Goal: Find specific page/section: Find specific page/section

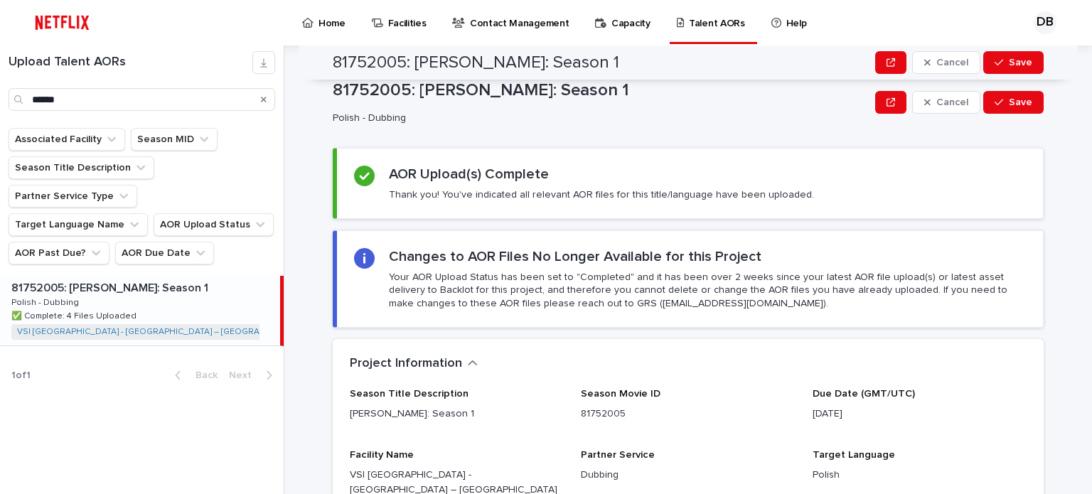
scroll to position [356, 0]
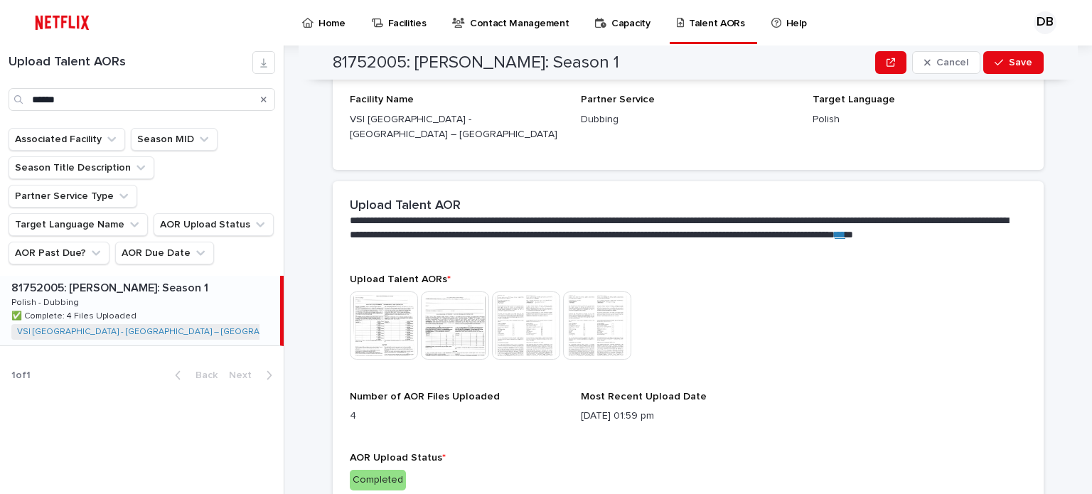
click at [265, 101] on icon "Search" at bounding box center [264, 99] width 6 height 9
click at [231, 101] on input "Search" at bounding box center [142, 99] width 267 height 23
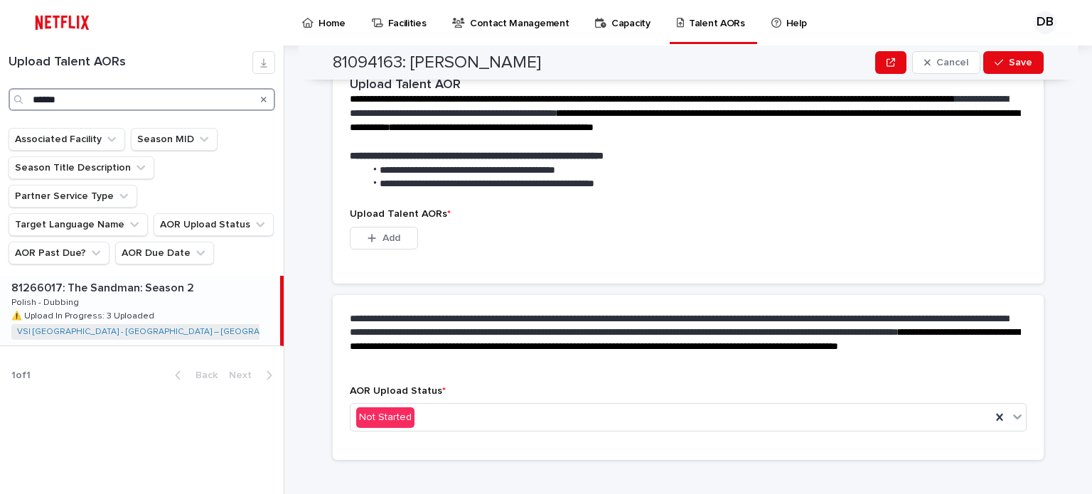
type input "******"
click at [196, 278] on div "81266017: The Sandman: Season 2 81266017: The Sandman: Season 2 Polish - Dubbin…" at bounding box center [140, 311] width 280 height 70
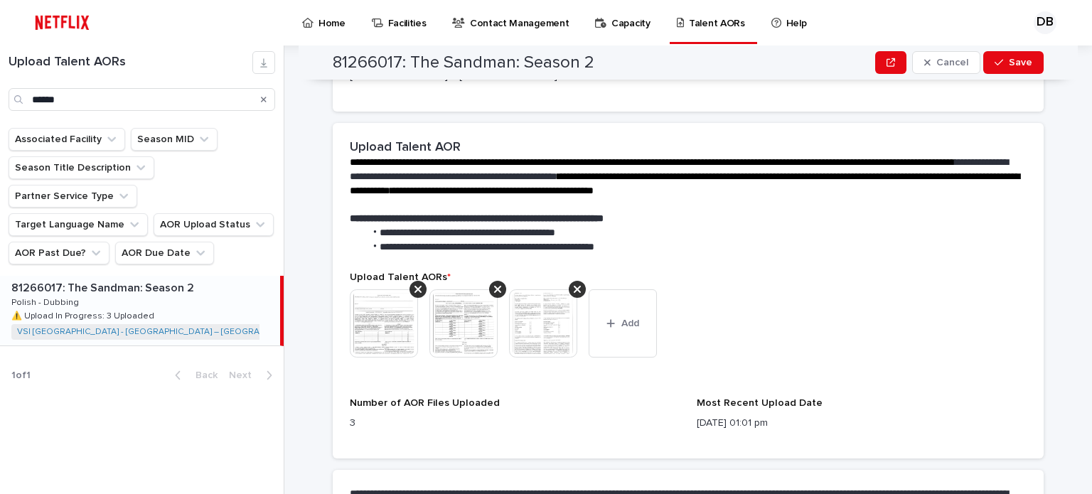
scroll to position [569, 0]
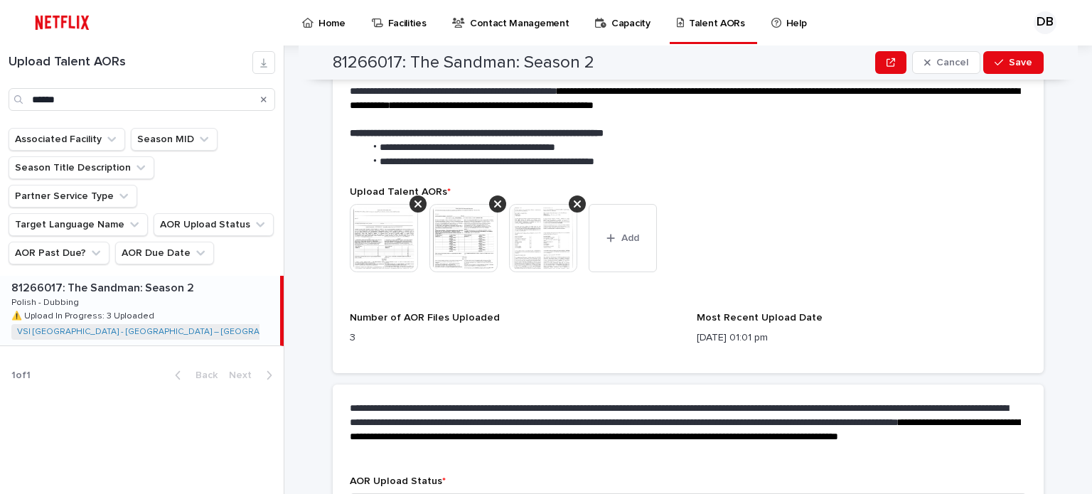
click at [395, 235] on img at bounding box center [384, 238] width 68 height 68
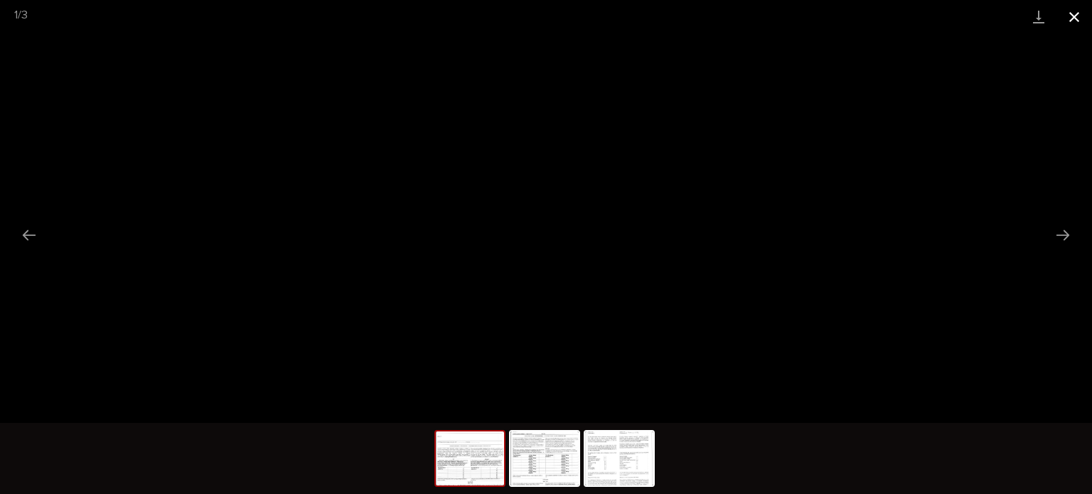
click at [1078, 14] on button "Close gallery" at bounding box center [1075, 16] width 36 height 33
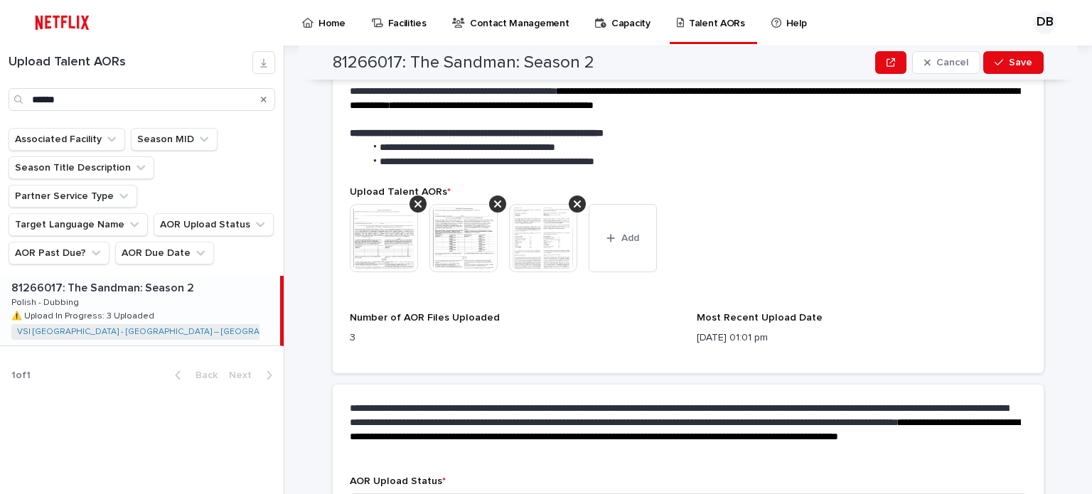
click at [466, 232] on img at bounding box center [464, 238] width 68 height 68
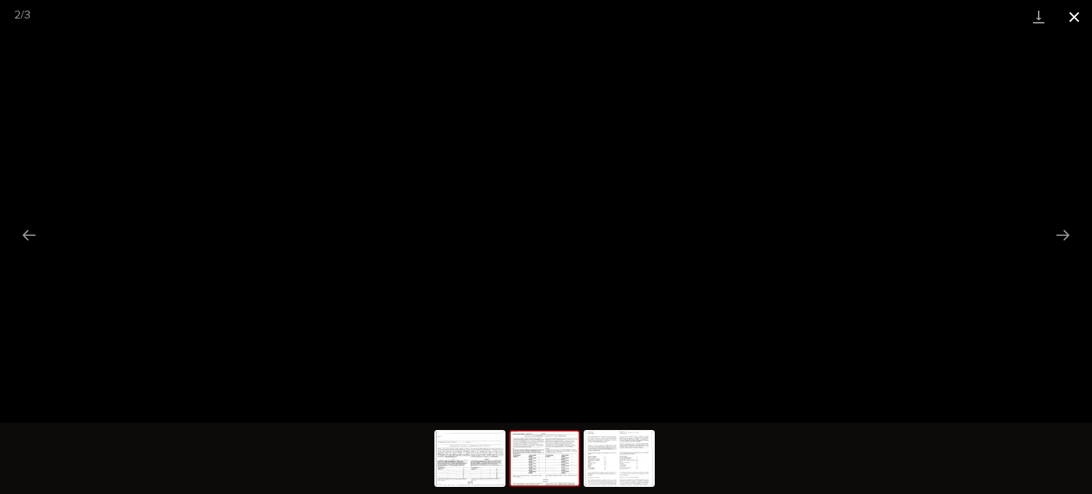
click at [1084, 14] on button "Close gallery" at bounding box center [1075, 16] width 36 height 33
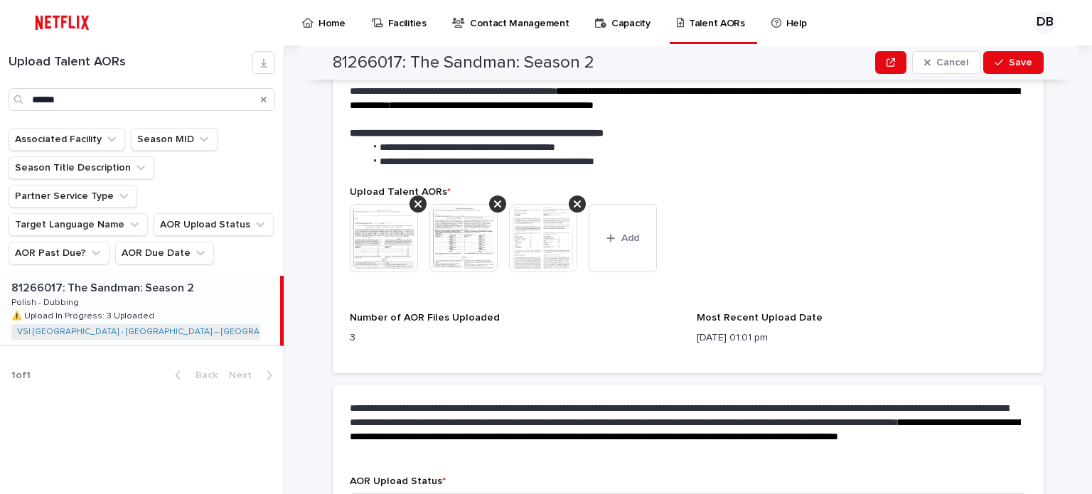
click at [526, 226] on img at bounding box center [543, 238] width 68 height 68
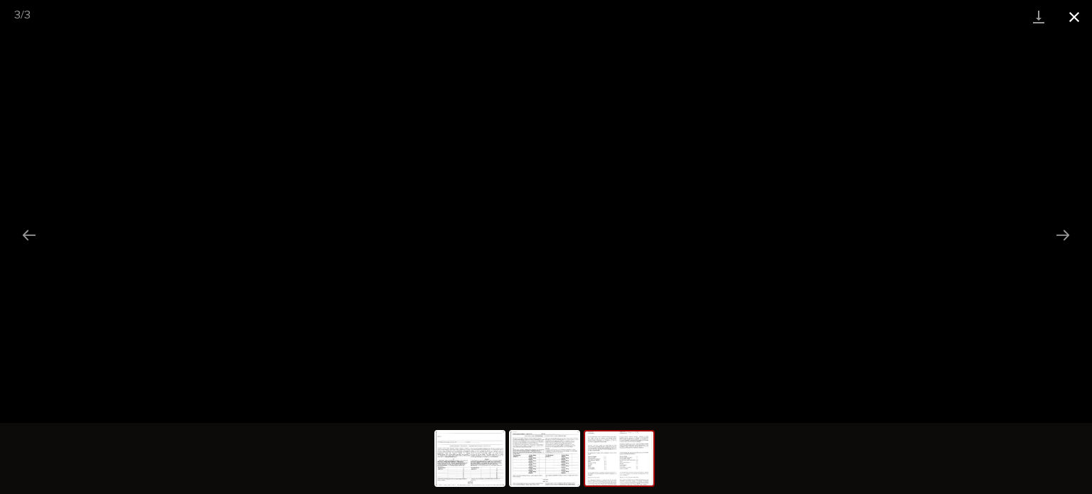
click at [1078, 15] on button "Close gallery" at bounding box center [1075, 16] width 36 height 33
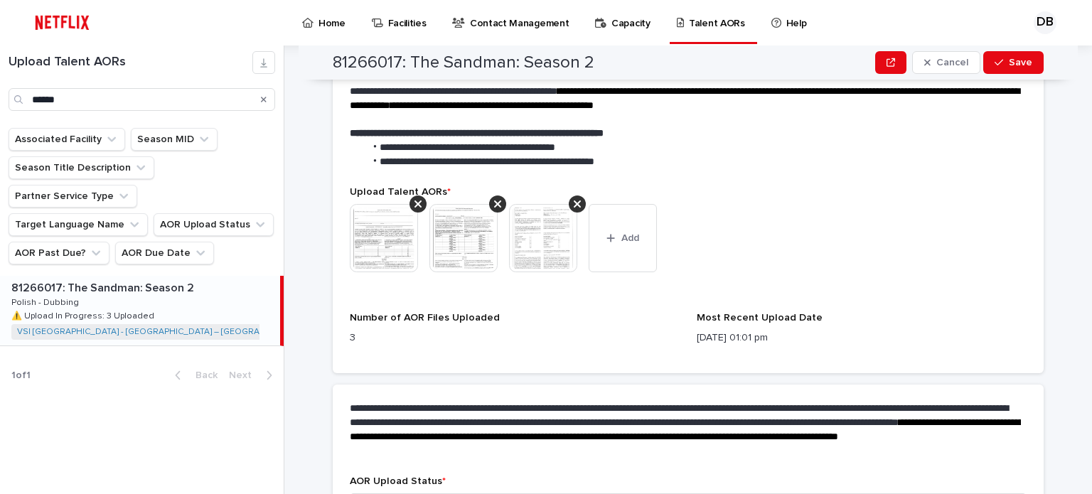
click at [265, 96] on icon "Search" at bounding box center [264, 99] width 6 height 9
click at [219, 98] on input "******" at bounding box center [142, 99] width 267 height 23
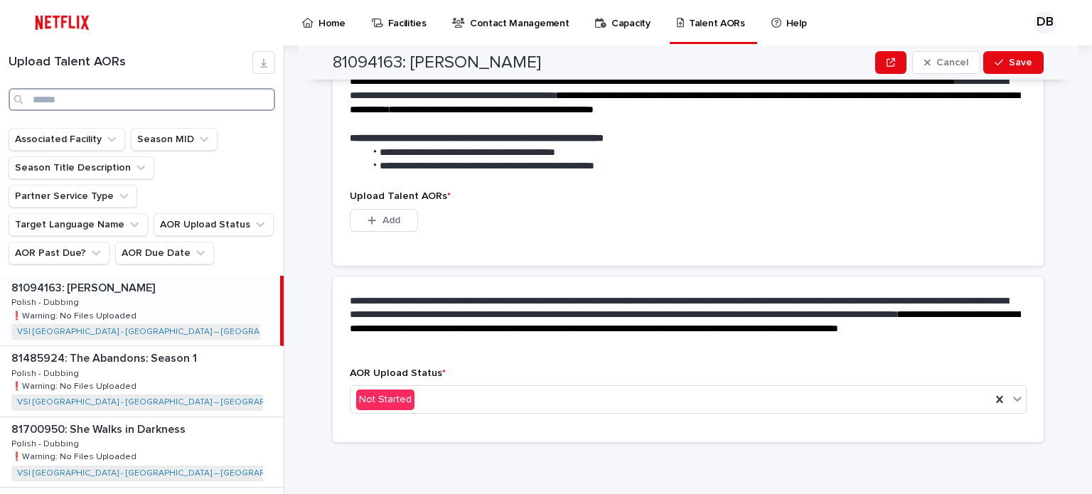
scroll to position [358, 0]
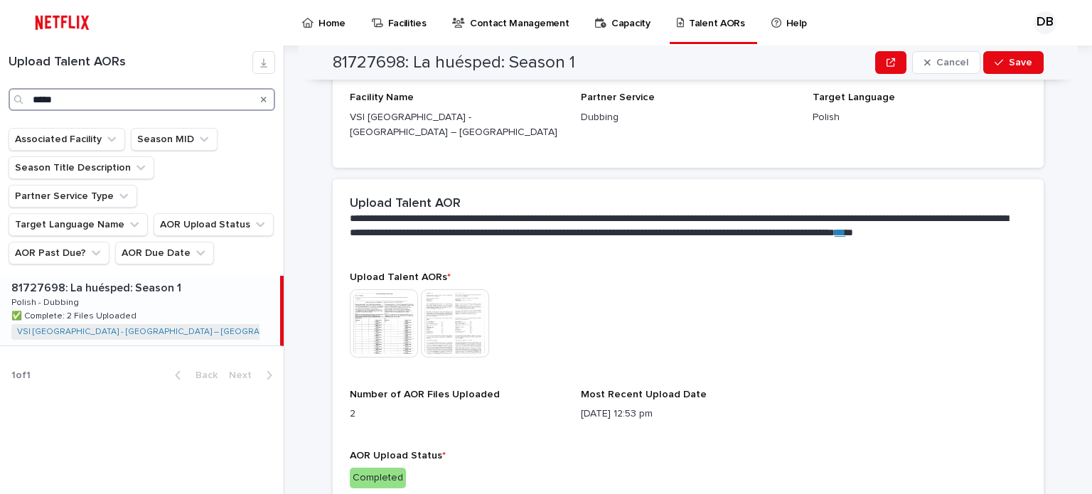
scroll to position [398, 0]
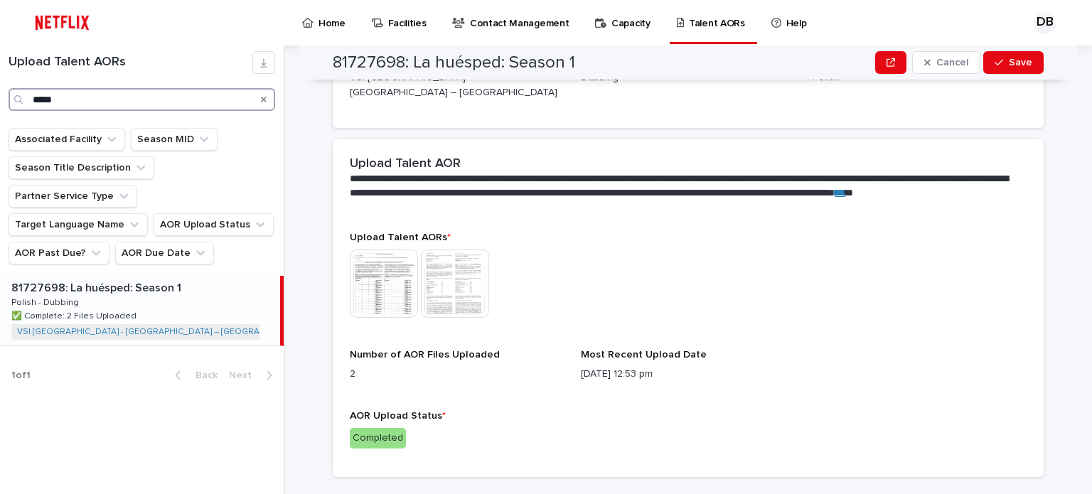
type input "*****"
click at [364, 264] on img at bounding box center [384, 284] width 68 height 68
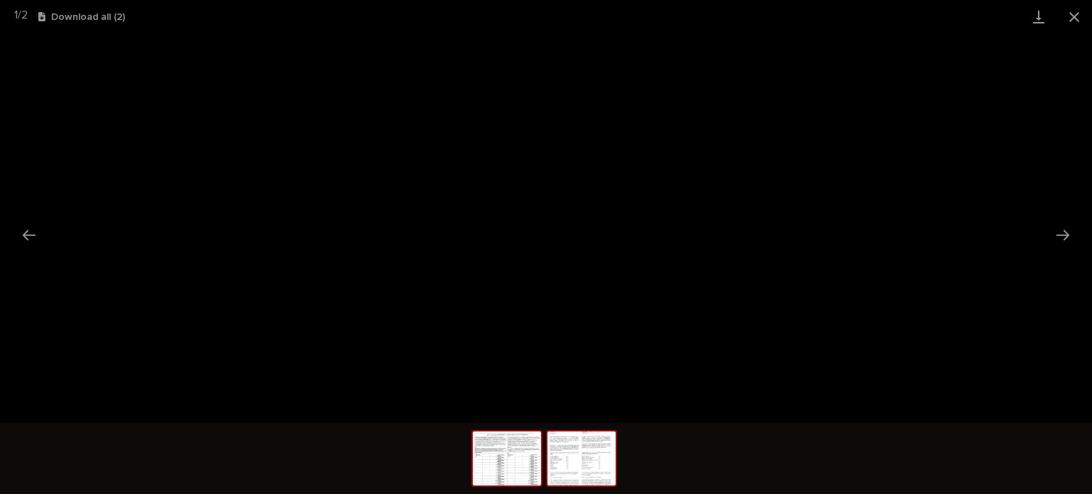
click at [569, 459] on img at bounding box center [582, 459] width 68 height 54
click at [1084, 16] on button "Close gallery" at bounding box center [1075, 16] width 36 height 33
